Goal: Use online tool/utility: Utilize a website feature to perform a specific function

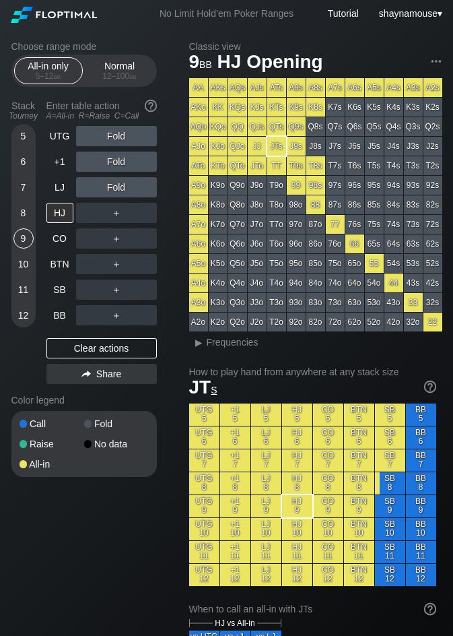
click at [20, 240] on div "9" at bounding box center [23, 238] width 20 height 20
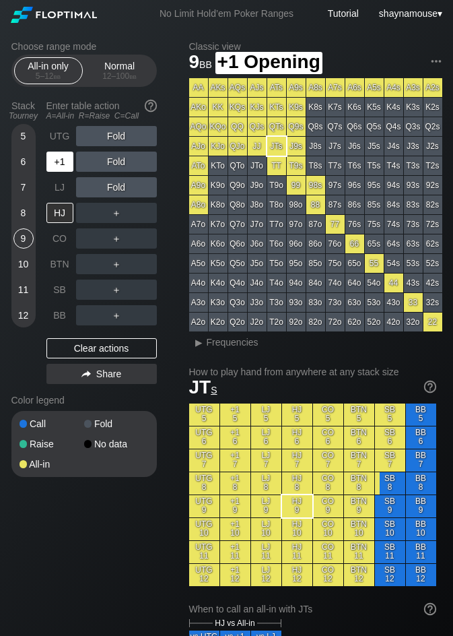
click at [67, 159] on div "+1" at bounding box center [59, 162] width 27 height 20
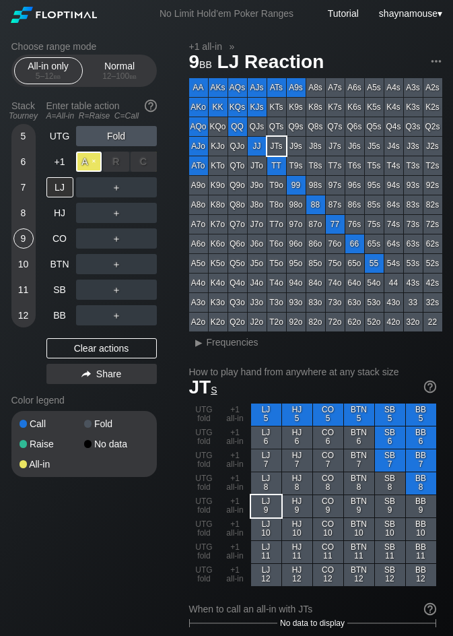
click at [88, 160] on div "A ✕" at bounding box center [89, 162] width 26 height 20
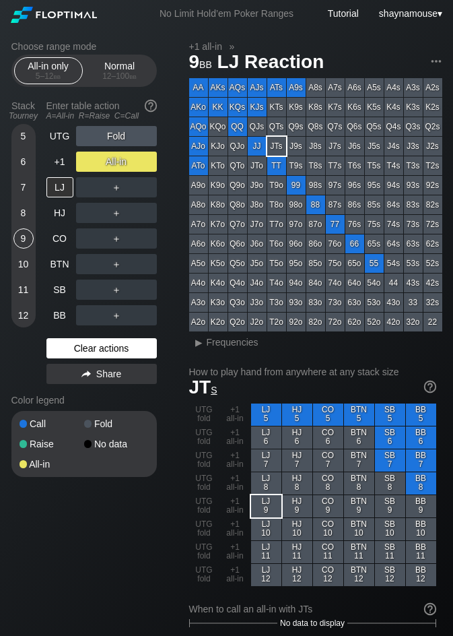
click at [124, 349] on div "Clear actions" at bounding box center [101, 348] width 110 height 20
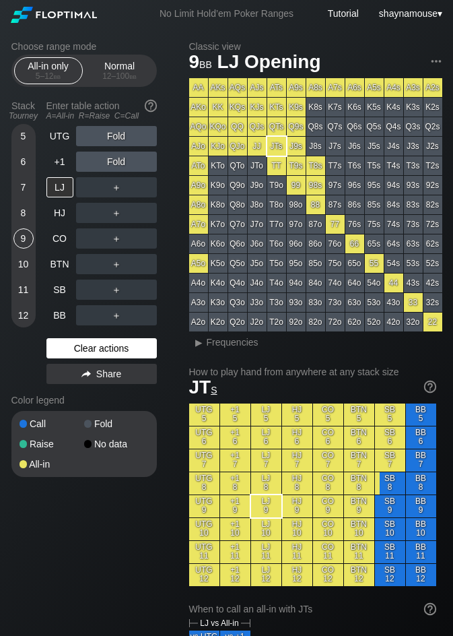
click at [124, 349] on div "Clear actions" at bounding box center [101, 348] width 110 height 20
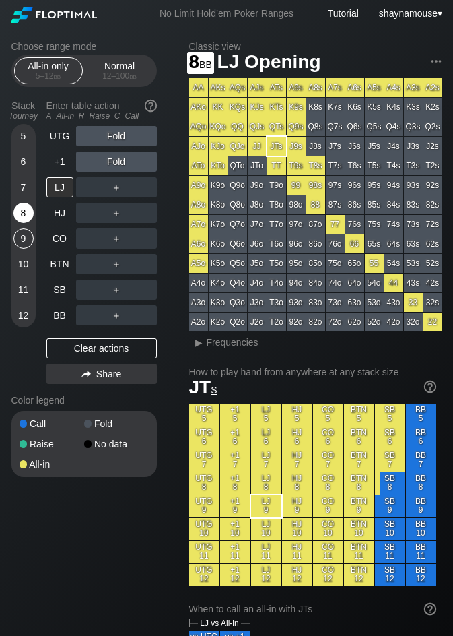
click at [15, 212] on div "8" at bounding box center [23, 213] width 20 height 20
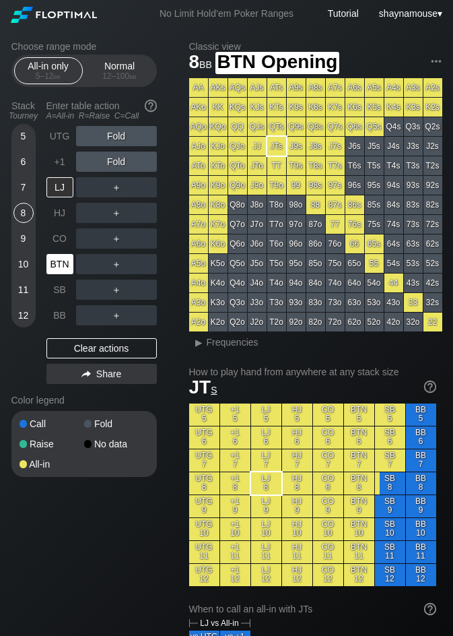
click at [61, 263] on div "BTN" at bounding box center [59, 264] width 27 height 20
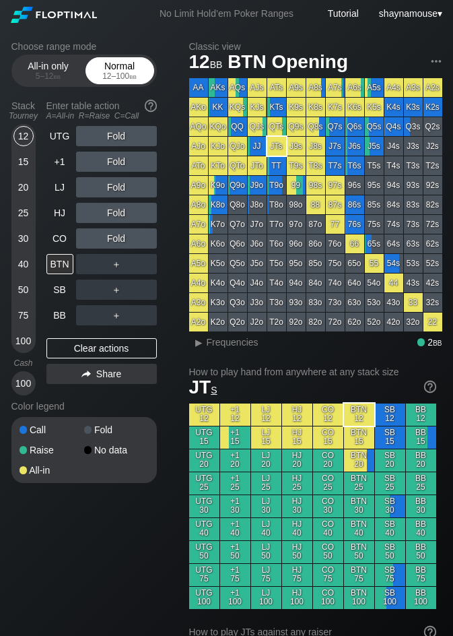
click at [139, 71] on div "12 – 100 bb" at bounding box center [120, 75] width 57 height 9
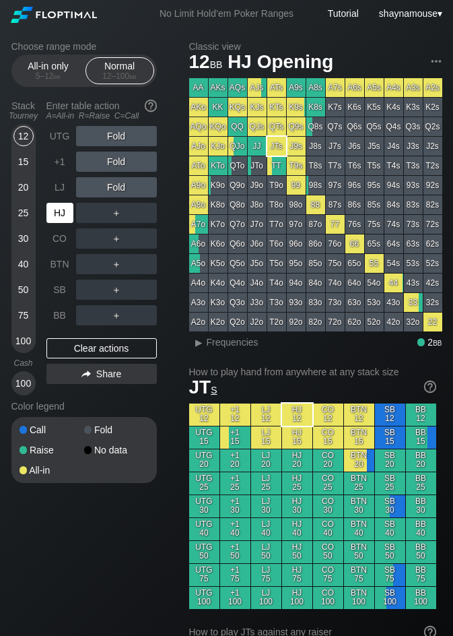
click at [65, 208] on div "HJ" at bounding box center [59, 213] width 27 height 20
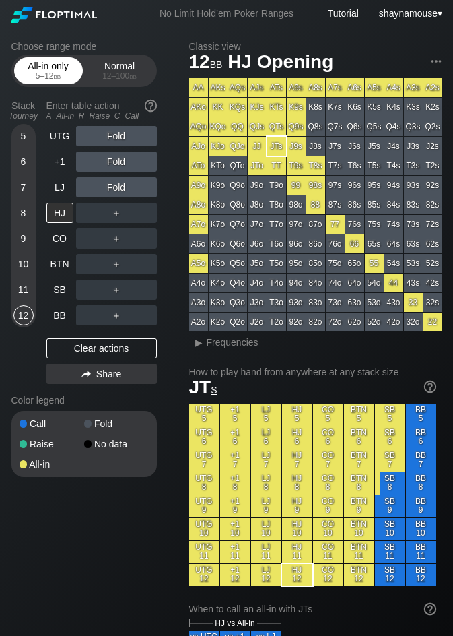
click at [54, 73] on span "bb" at bounding box center [57, 75] width 7 height 9
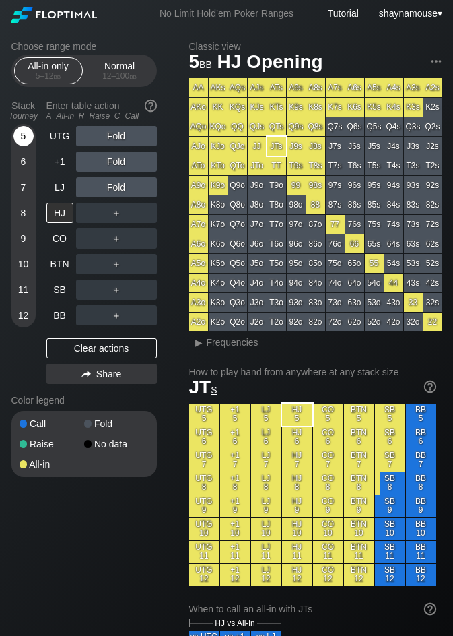
click at [26, 133] on div "5" at bounding box center [23, 136] width 20 height 20
click at [61, 297] on div "SB" at bounding box center [59, 289] width 27 height 20
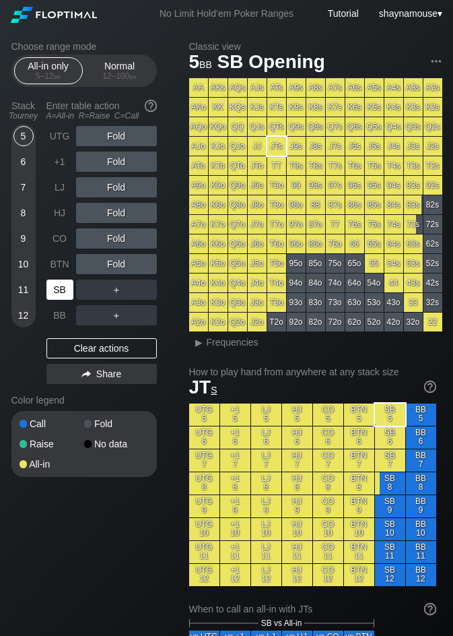
click at [61, 297] on div "SB" at bounding box center [59, 289] width 27 height 20
